Goal: Task Accomplishment & Management: Manage account settings

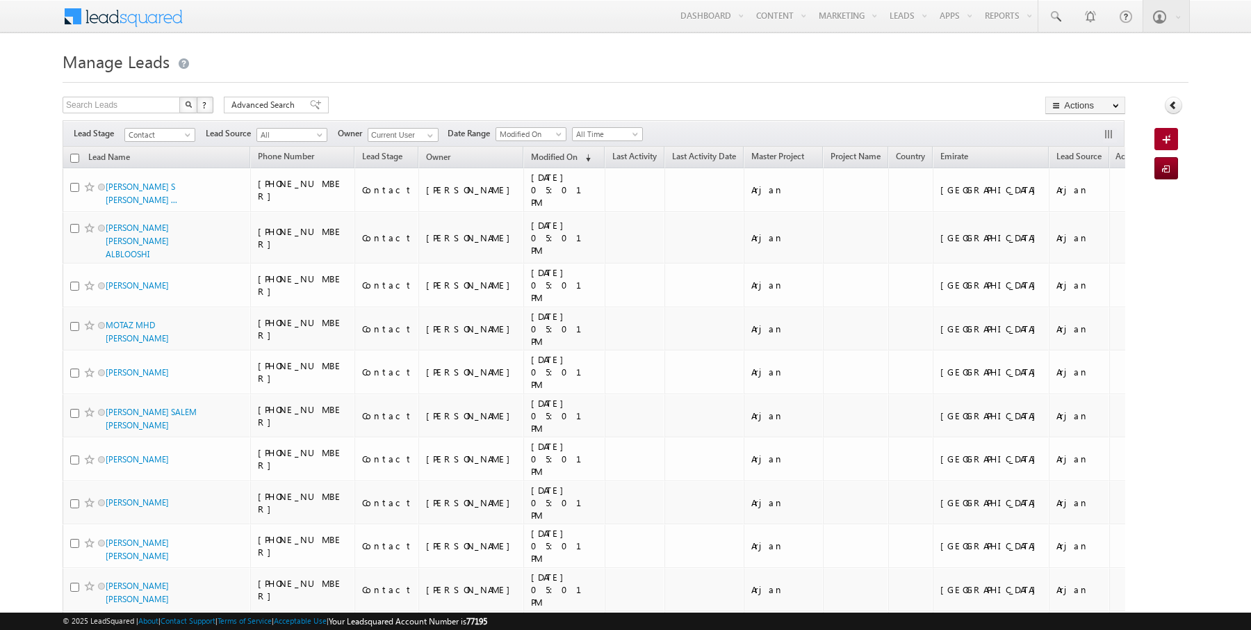
click at [74, 154] on input "checkbox" at bounding box center [74, 158] width 9 height 9
checkbox input "true"
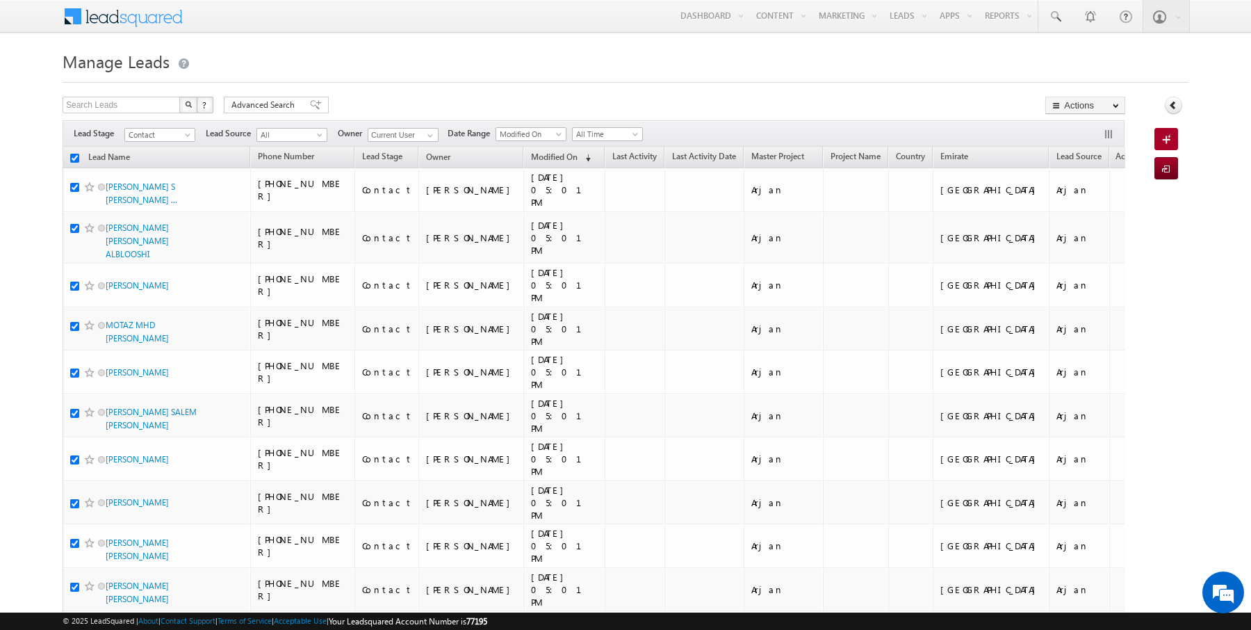
checkbox input "true"
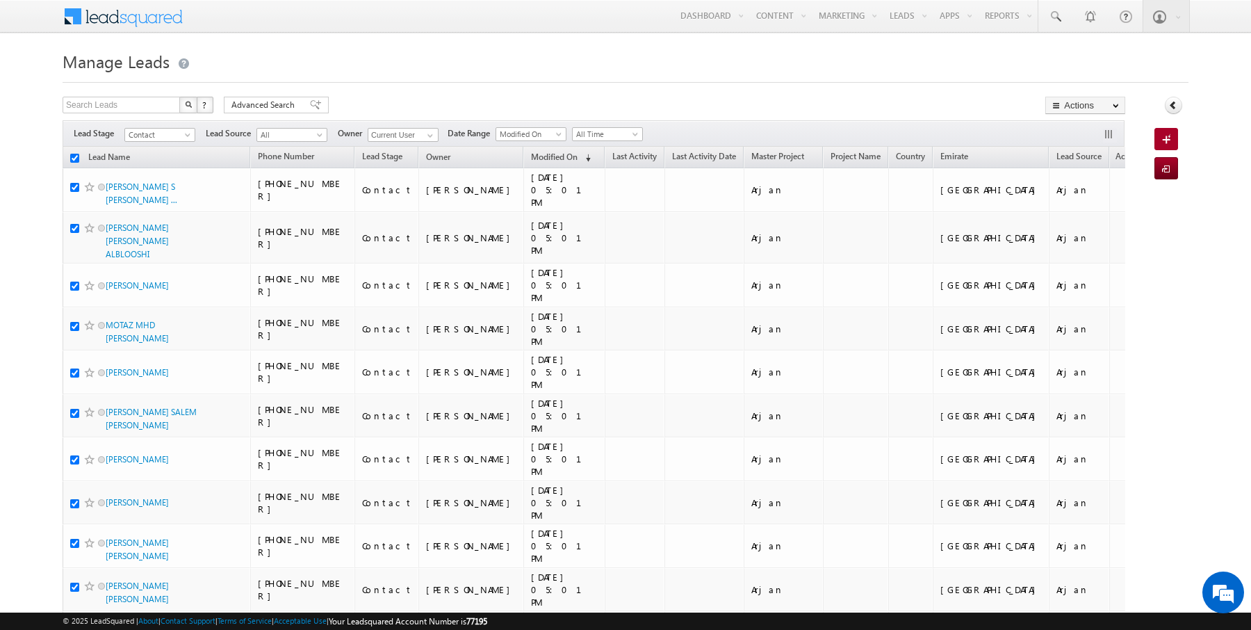
checkbox input "true"
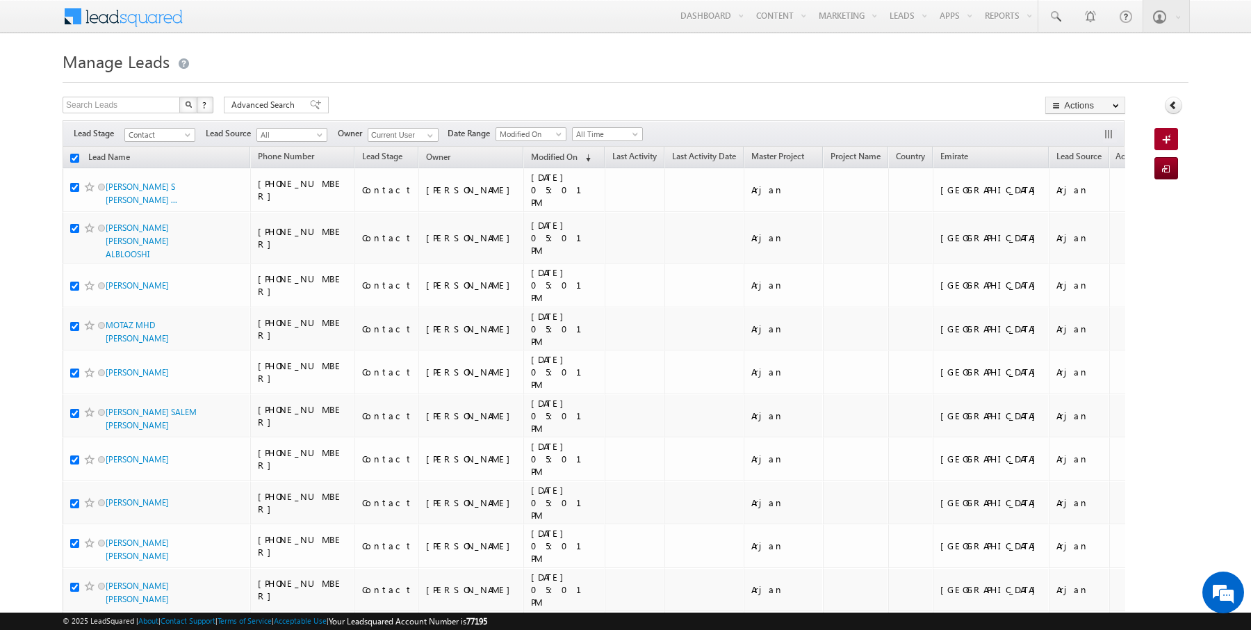
checkbox input "true"
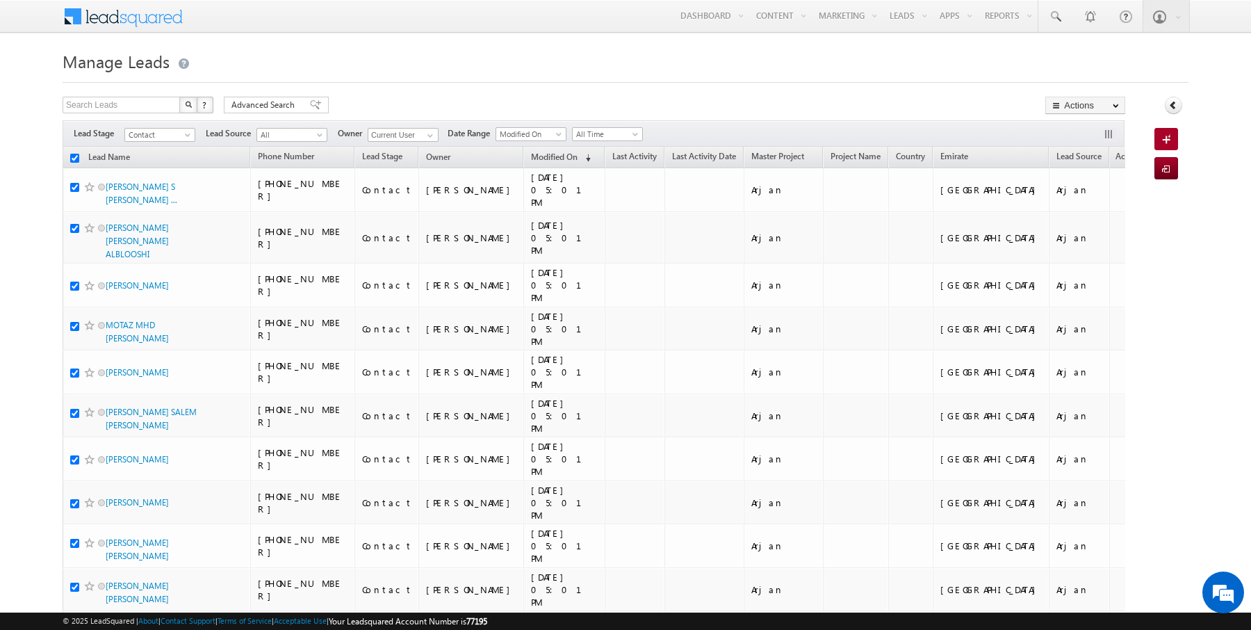
checkbox input "true"
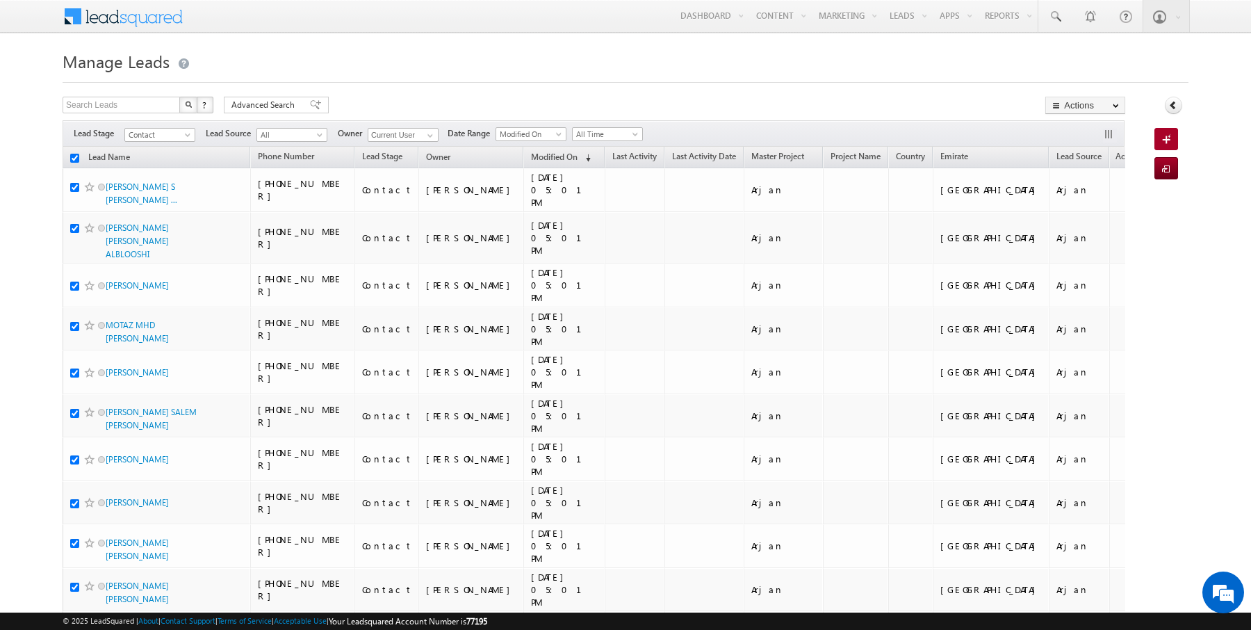
checkbox input "true"
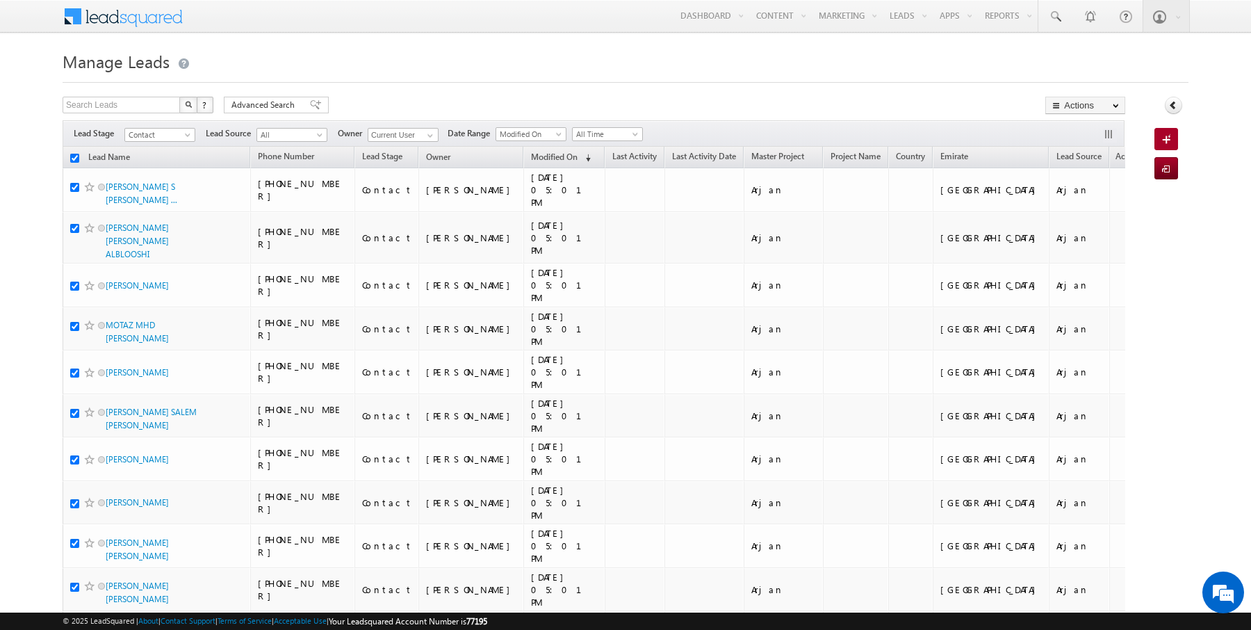
checkbox input "true"
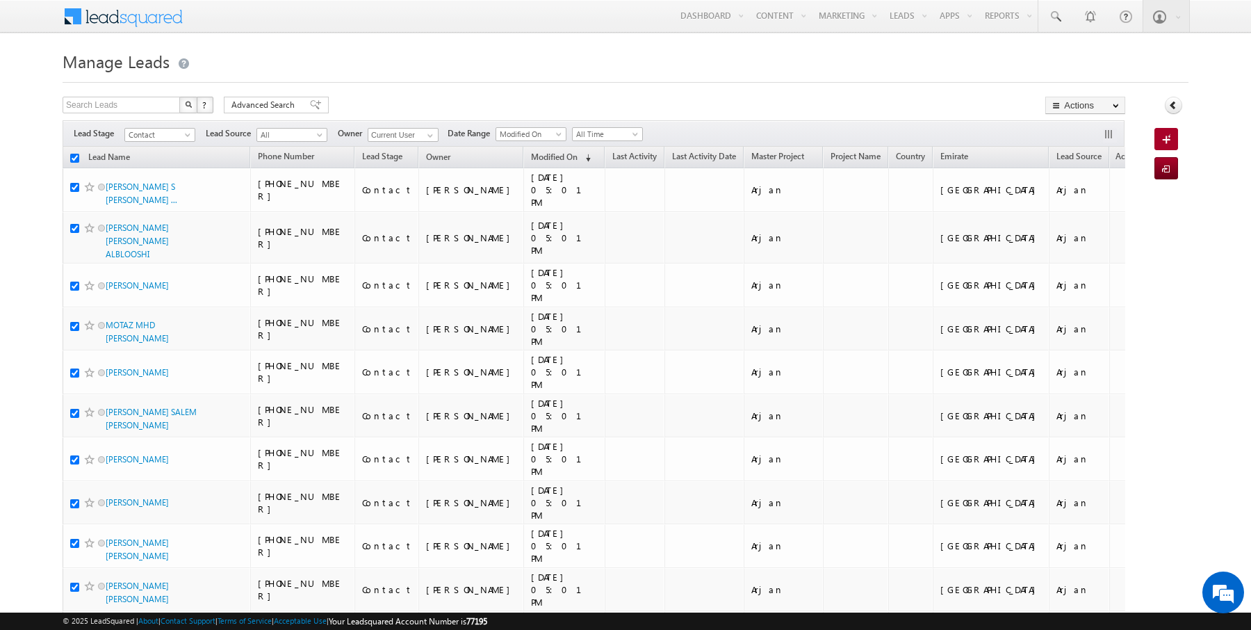
checkbox input "true"
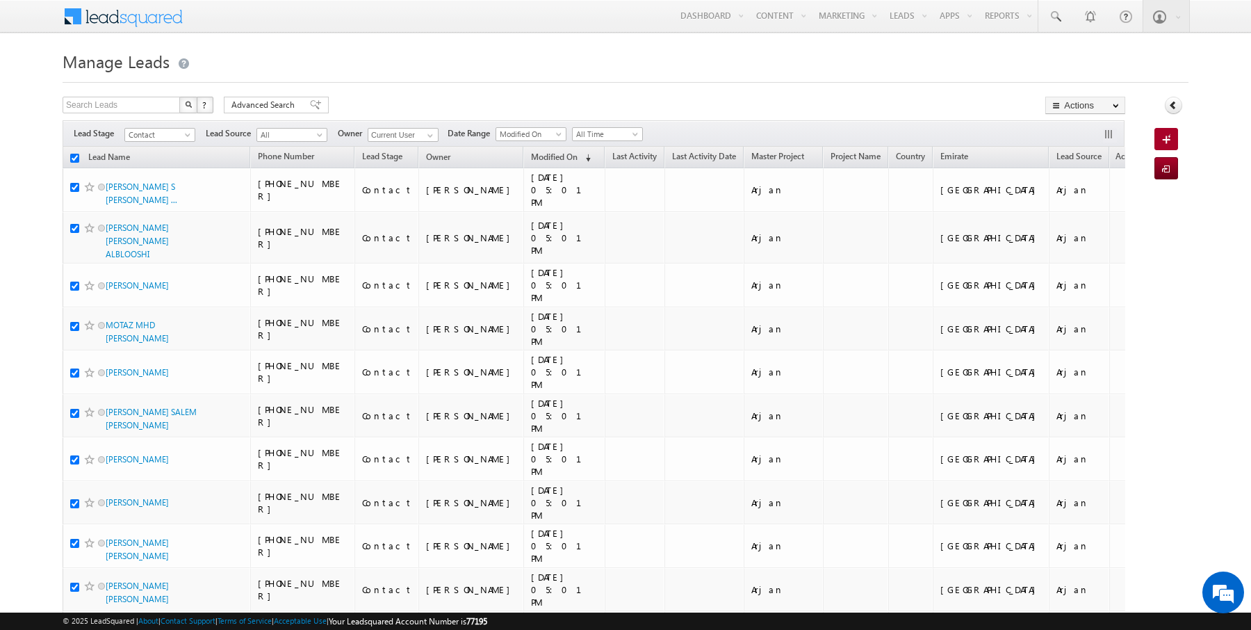
checkbox input "true"
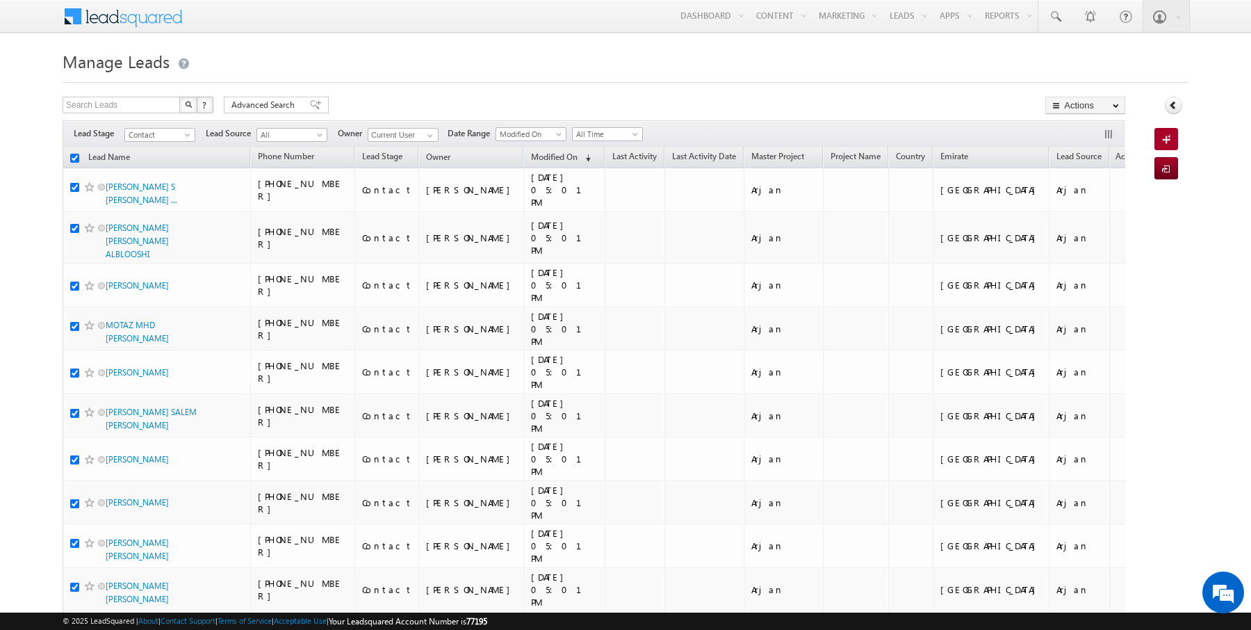
checkbox input "true"
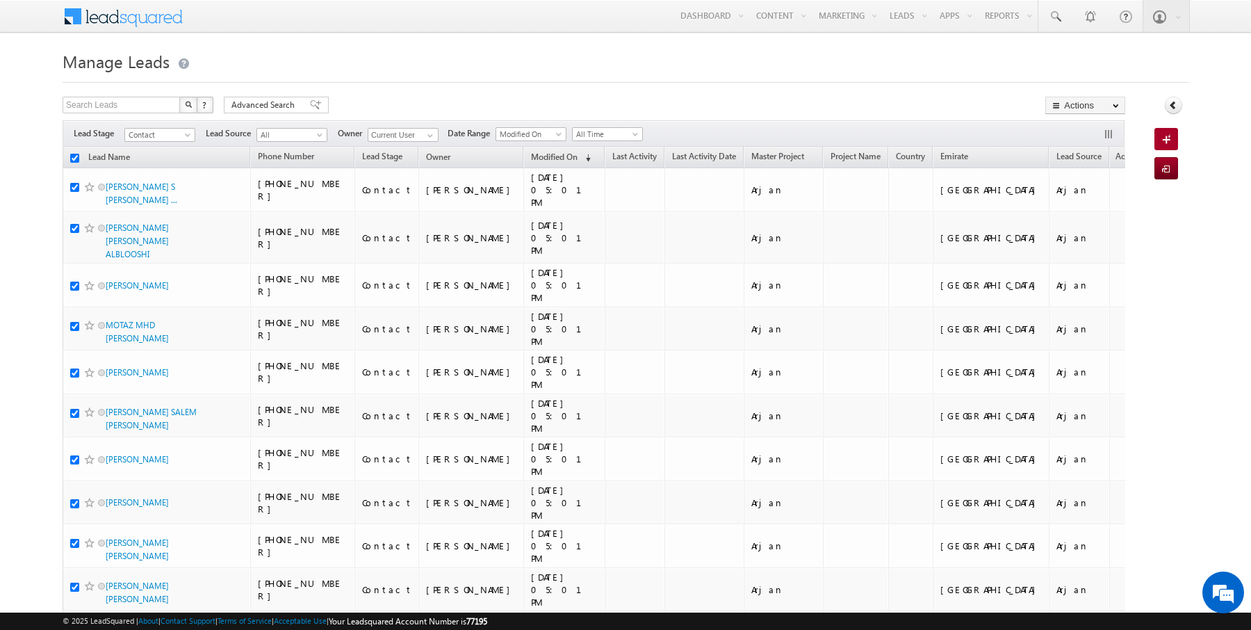
checkbox input "true"
click at [1075, 221] on link "Change Owner" at bounding box center [1085, 225] width 79 height 17
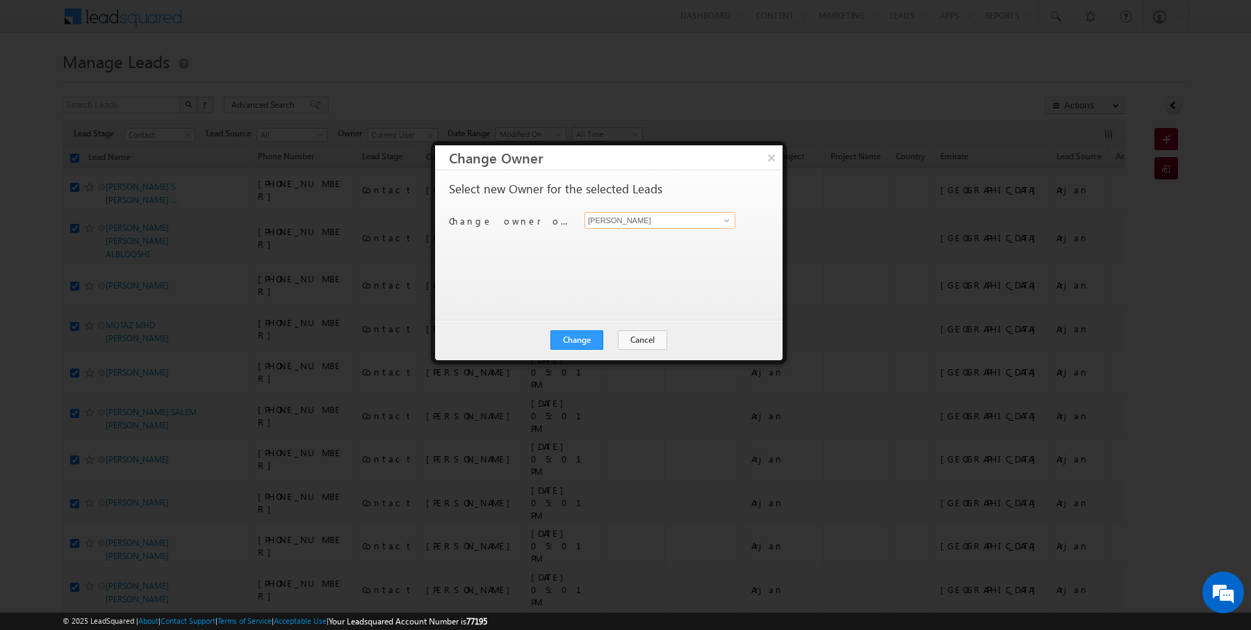
click at [666, 221] on input "[PERSON_NAME]" at bounding box center [659, 220] width 151 height 17
type input "Kartik Sharma"
click at [590, 338] on button "Change" at bounding box center [576, 339] width 53 height 19
